Goal: Task Accomplishment & Management: Manage account settings

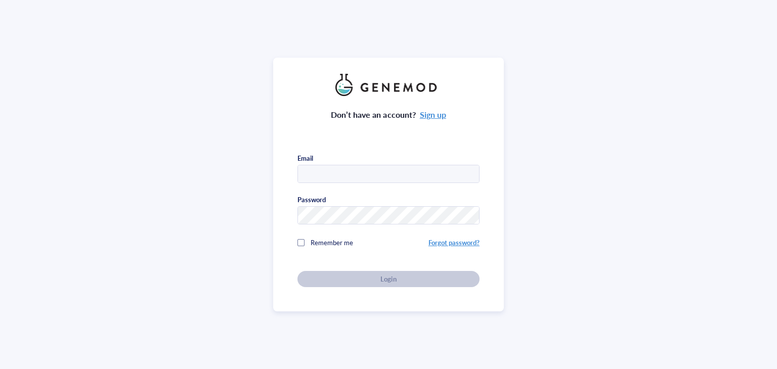
type input "[EMAIL_ADDRESS][DOMAIN_NAME]"
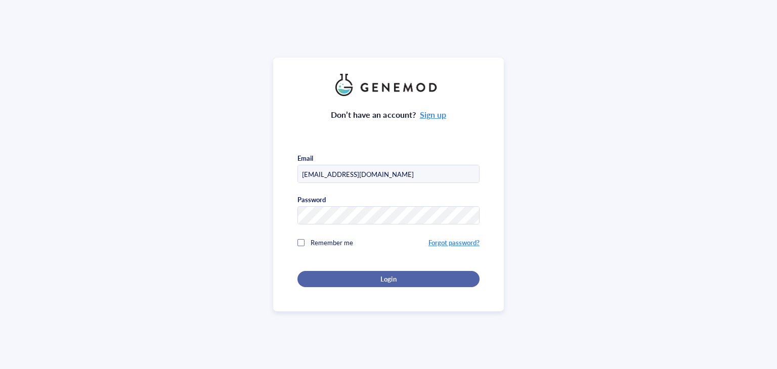
click at [381, 280] on span "Login" at bounding box center [389, 279] width 16 height 9
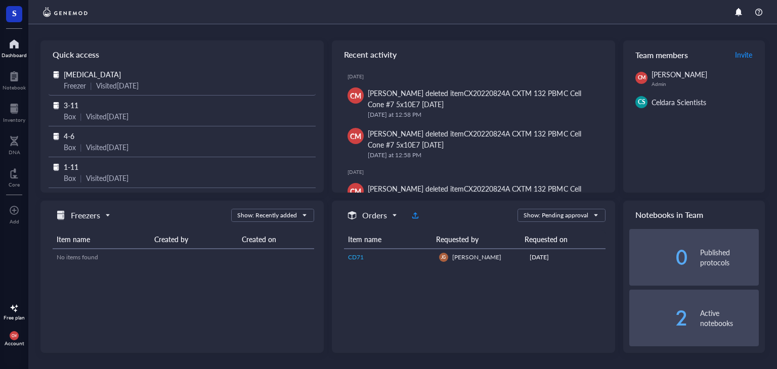
click at [111, 83] on div "Visited [DATE]" at bounding box center [117, 85] width 43 height 11
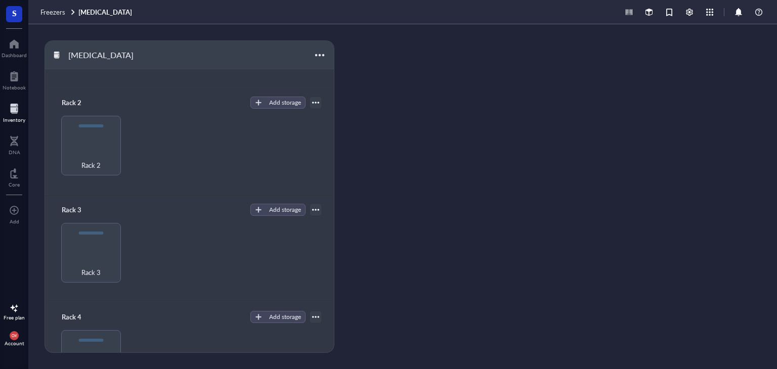
scroll to position [90, 0]
click at [114, 249] on div "Rack 3" at bounding box center [91, 252] width 60 height 60
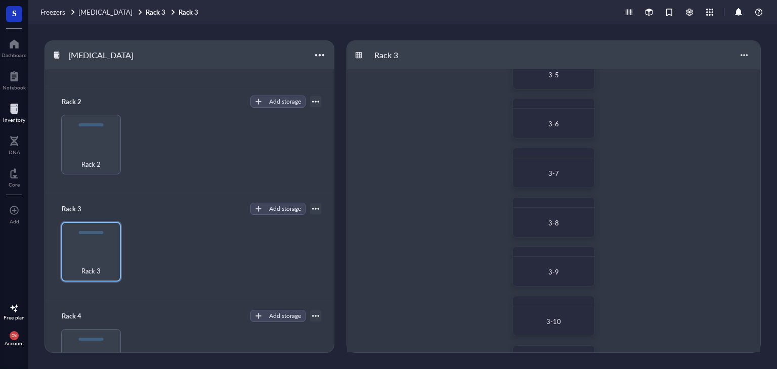
scroll to position [277, 0]
click at [559, 309] on div at bounding box center [554, 306] width 80 height 10
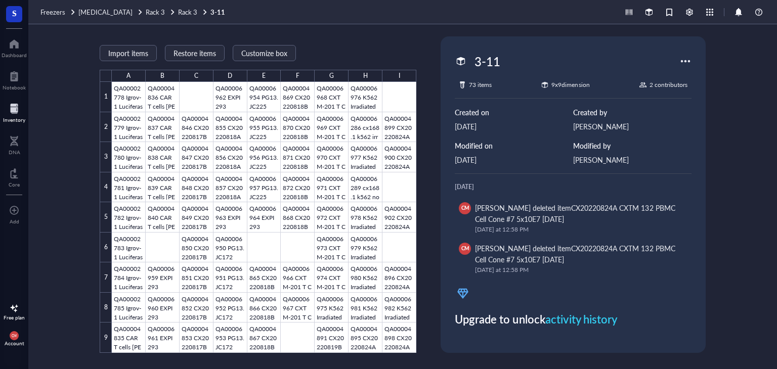
click at [399, 208] on div at bounding box center [264, 217] width 305 height 271
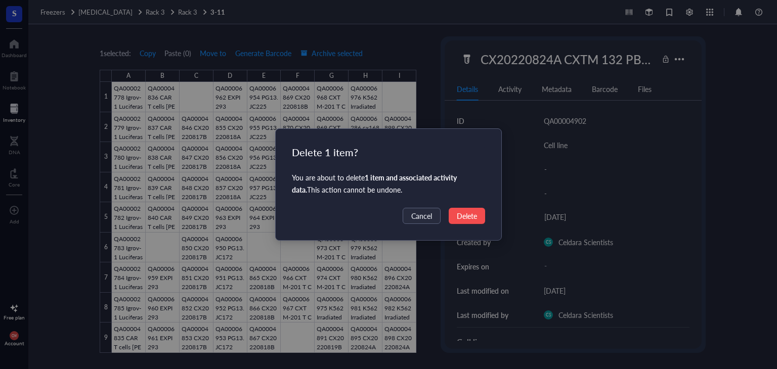
click at [472, 213] on span "Delete" at bounding box center [467, 216] width 20 height 11
